Goal: Find specific page/section: Find specific page/section

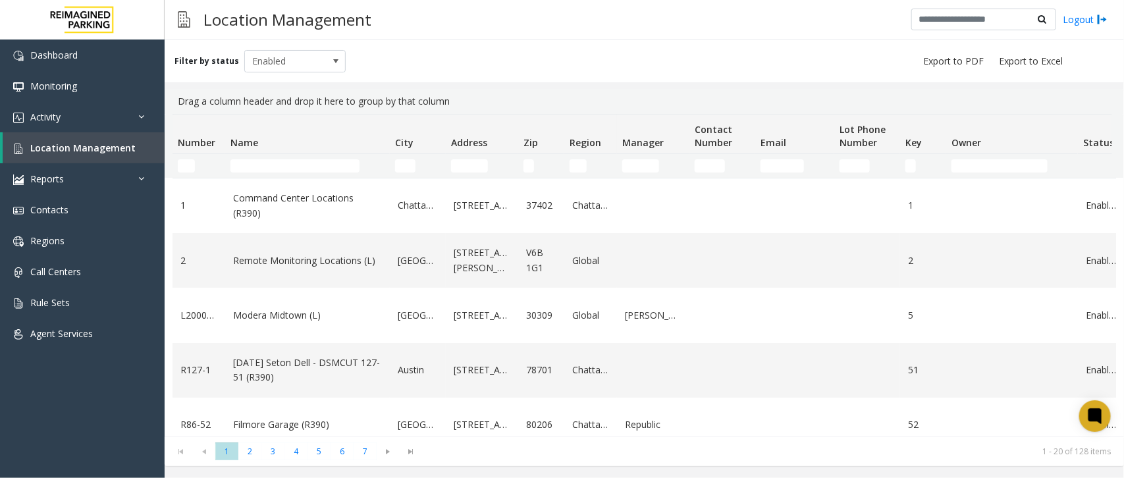
click at [318, 157] on td "Name Filter" at bounding box center [307, 166] width 165 height 24
click at [318, 166] on input "Name Filter" at bounding box center [294, 165] width 129 height 13
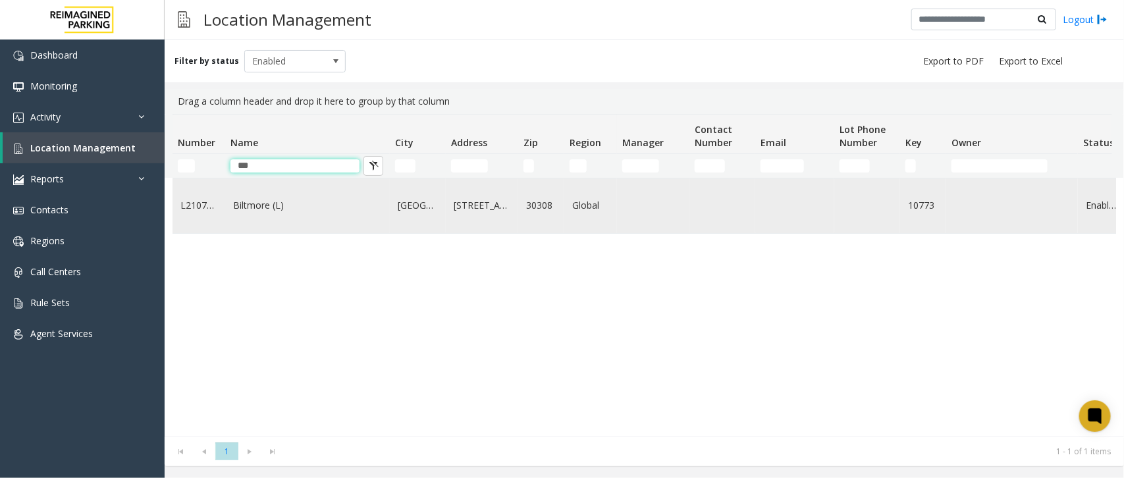
type input "***"
click at [273, 209] on link "Biltmore (L)" at bounding box center [307, 205] width 149 height 14
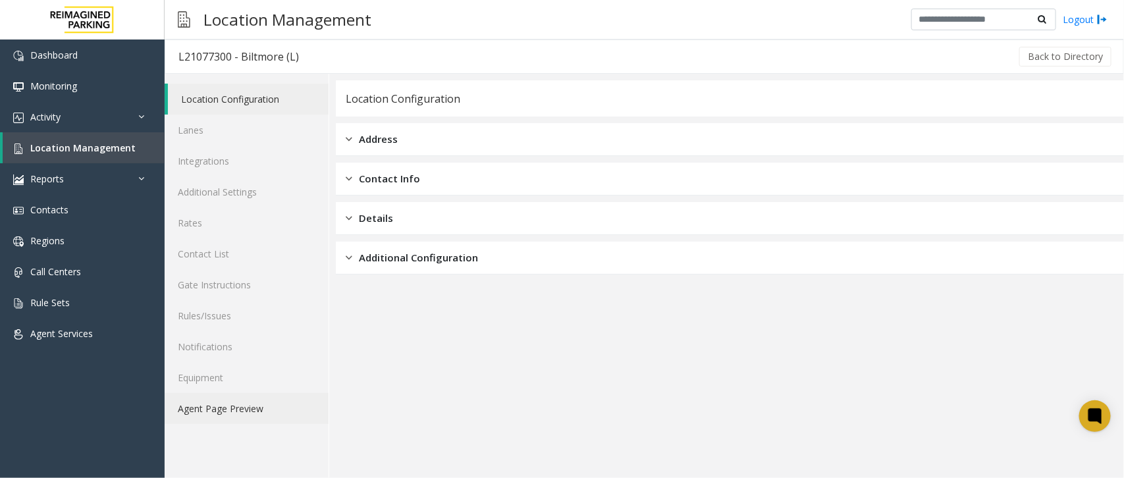
click at [259, 415] on link "Agent Page Preview" at bounding box center [247, 408] width 164 height 31
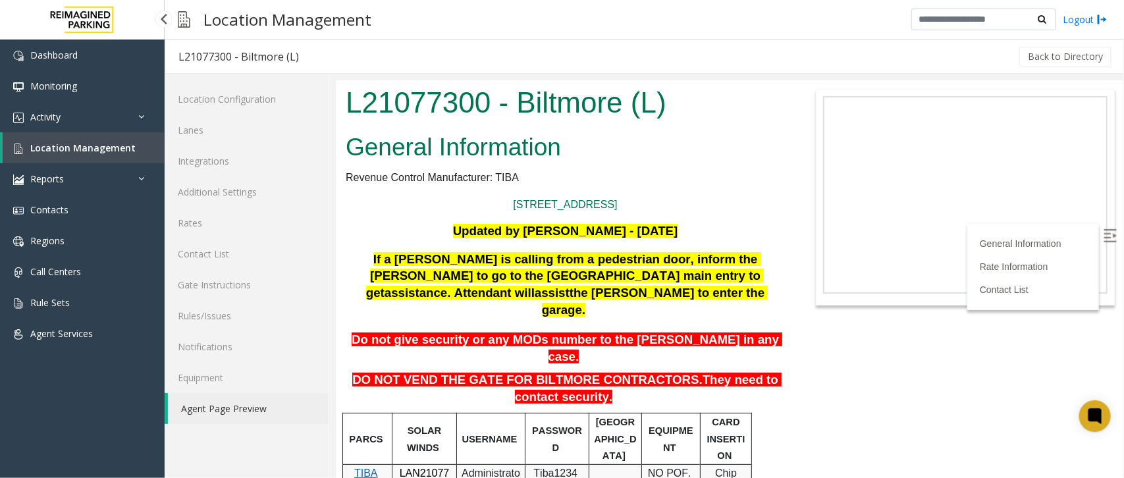
click at [147, 140] on link "Location Management" at bounding box center [84, 147] width 162 height 31
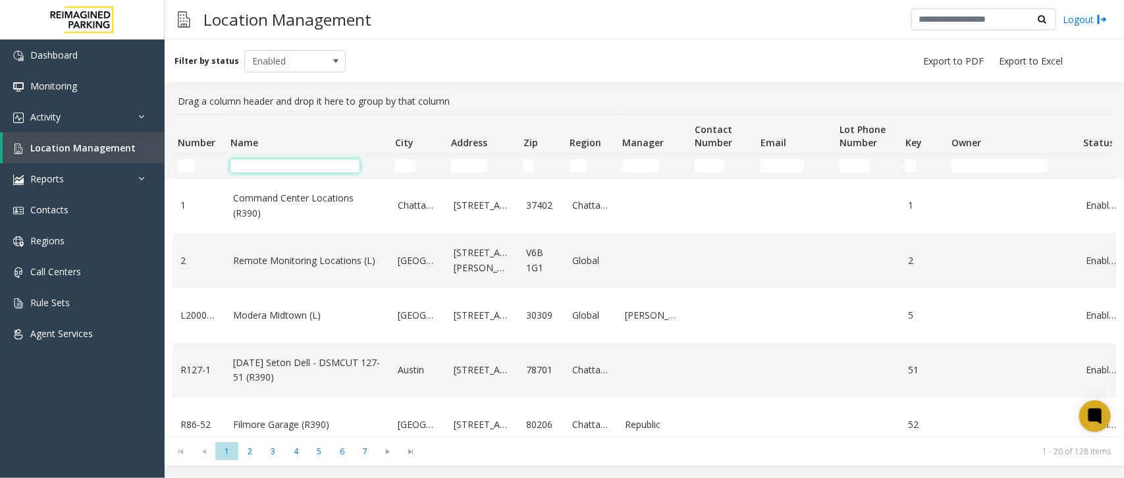
click at [307, 163] on input "Name Filter" at bounding box center [294, 165] width 129 height 13
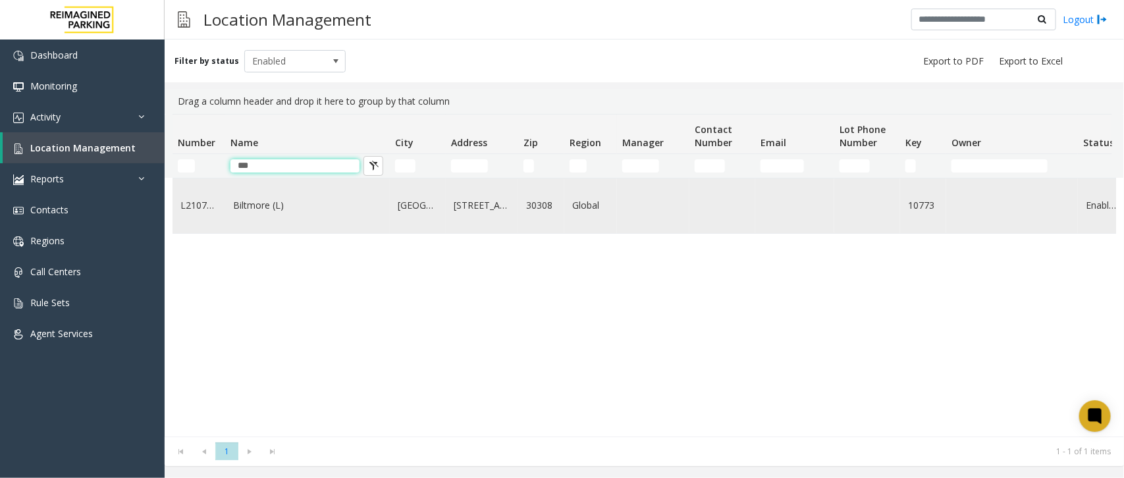
type input "***"
click at [287, 209] on link "Biltmore (L)" at bounding box center [307, 205] width 149 height 14
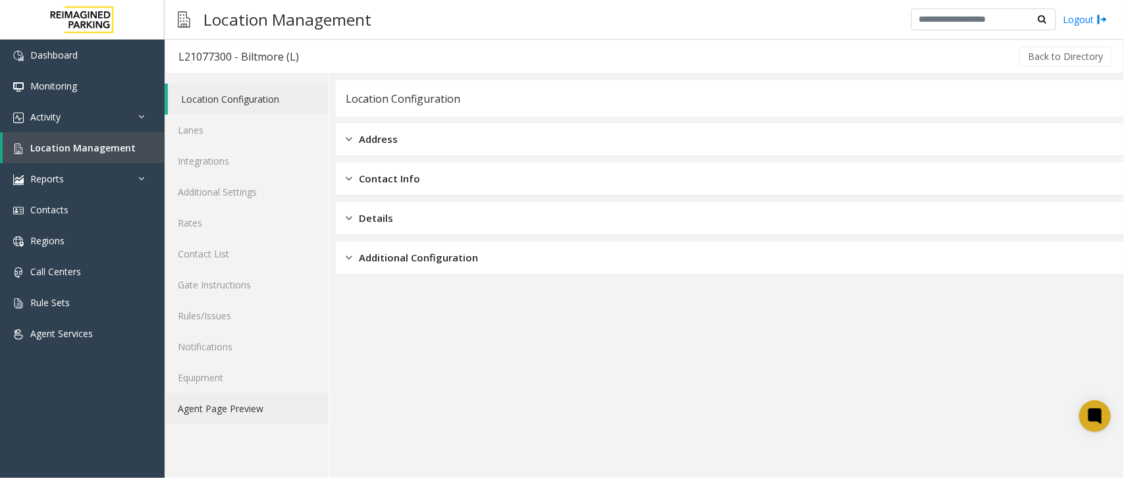
click at [280, 410] on link "Agent Page Preview" at bounding box center [247, 408] width 164 height 31
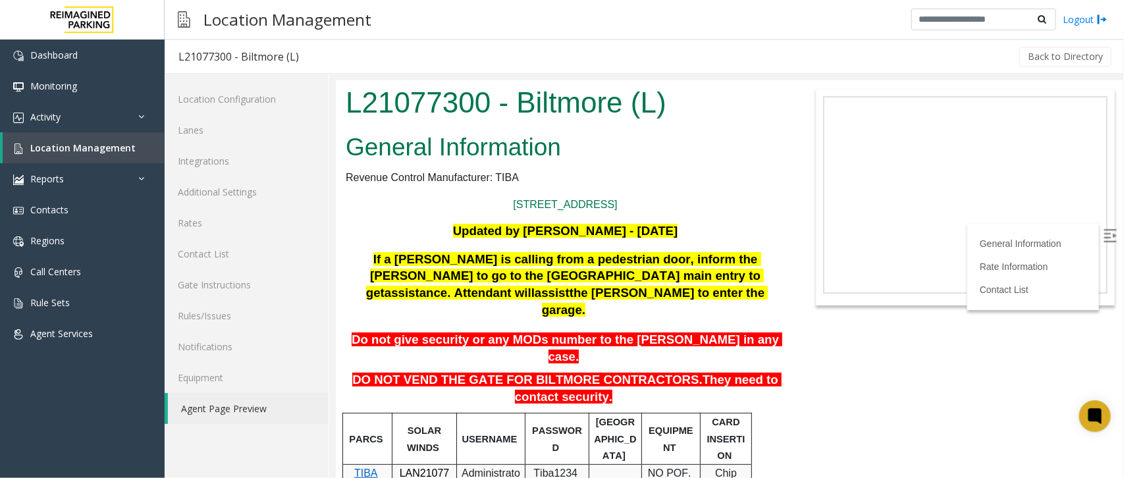
scroll to position [82, 0]
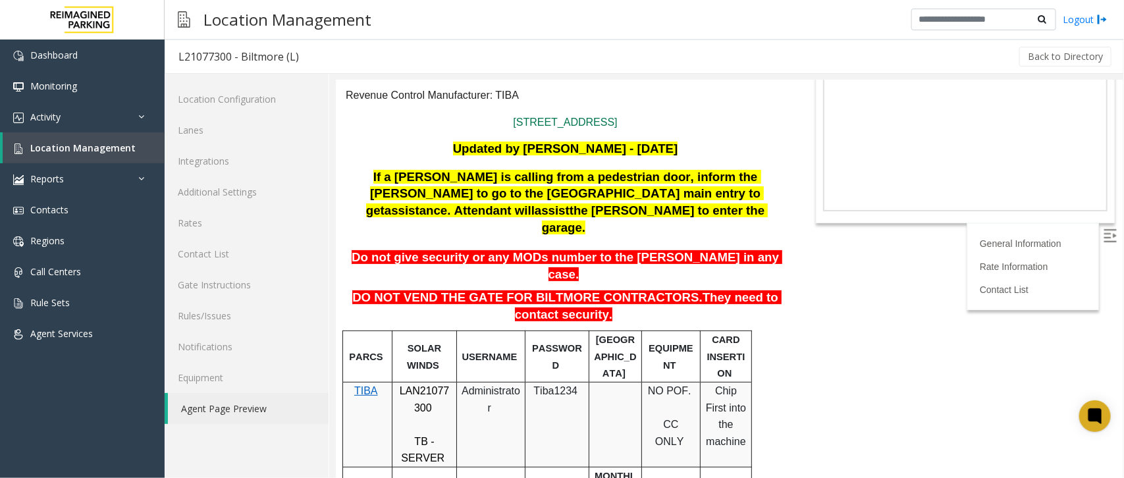
click at [490, 384] on span "Administrator" at bounding box center [490, 398] width 59 height 28
click at [567, 384] on span "Tiba1234" at bounding box center [555, 389] width 44 height 11
click at [577, 381] on td "Tiba1234" at bounding box center [557, 423] width 64 height 85
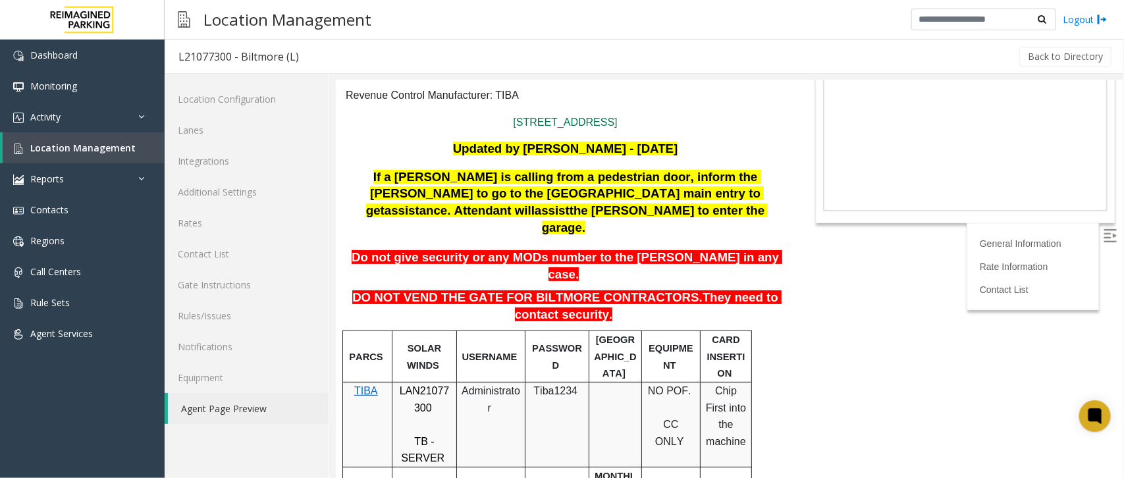
click at [557, 384] on span "Tiba1234" at bounding box center [555, 389] width 44 height 11
copy p "Tiba1234"
click at [149, 140] on link "Location Management" at bounding box center [84, 147] width 162 height 31
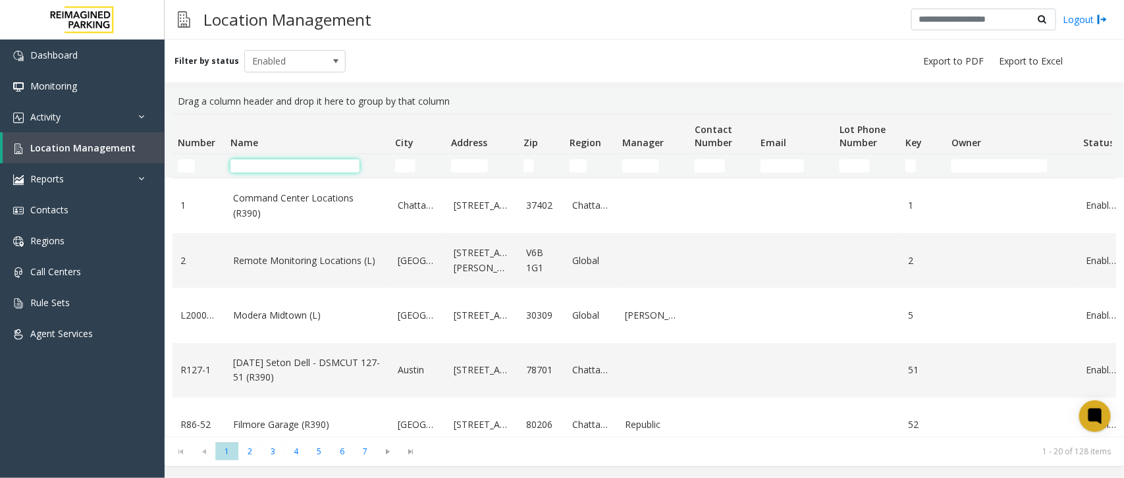
drag, startPoint x: 0, startPoint y: 0, endPoint x: 267, endPoint y: 163, distance: 313.2
click at [267, 163] on input "Name Filter" at bounding box center [294, 165] width 129 height 13
click at [255, 167] on input "Name Filter" at bounding box center [294, 165] width 129 height 13
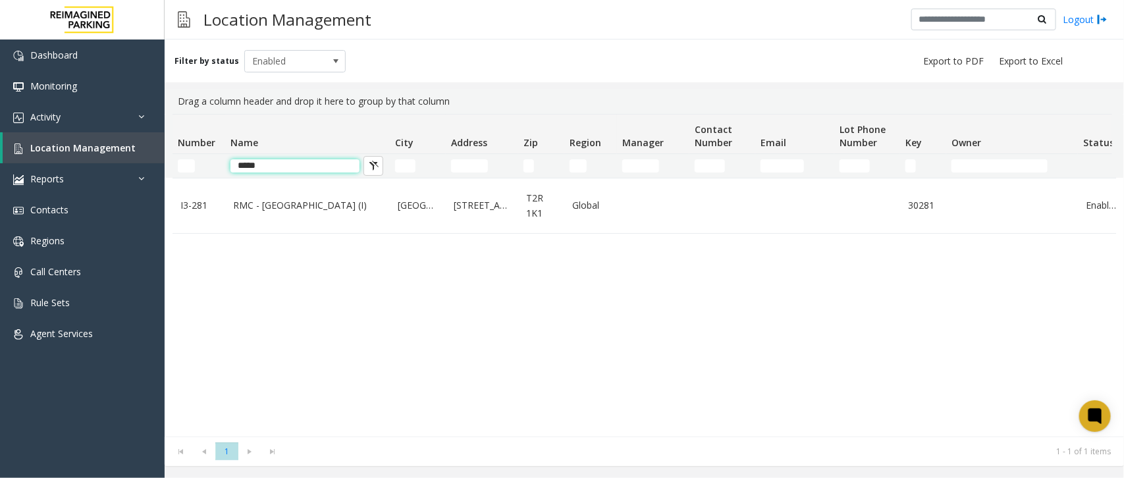
click at [328, 165] on input "*****" at bounding box center [294, 165] width 129 height 13
type input "*"
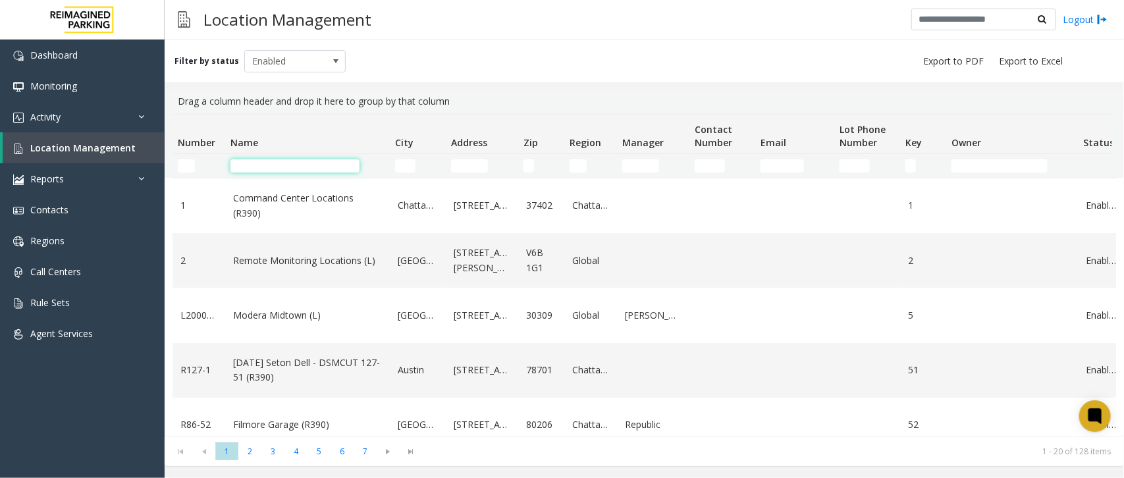
click at [328, 165] on input "Name Filter" at bounding box center [294, 165] width 129 height 13
click at [468, 165] on input "Address Filter" at bounding box center [469, 165] width 37 height 13
click at [330, 168] on input "Name Filter" at bounding box center [294, 165] width 129 height 13
